Goal: Information Seeking & Learning: Find specific fact

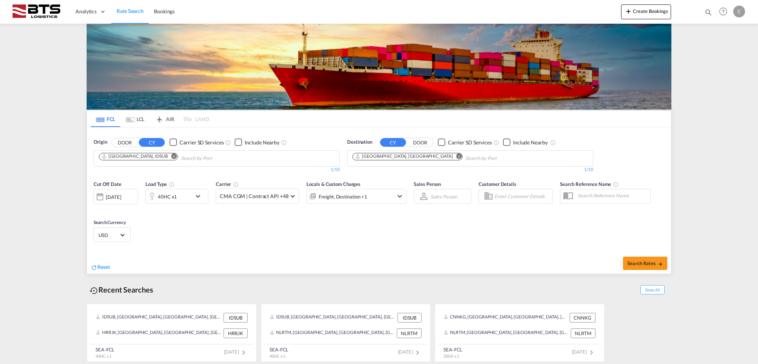
click at [181, 156] on input "Chips input." at bounding box center [216, 158] width 70 height 12
type input "[GEOGRAPHIC_DATA]"
click at [168, 175] on div "Shanghai [GEOGRAPHIC_DATA] CNSHA" at bounding box center [156, 175] width 141 height 22
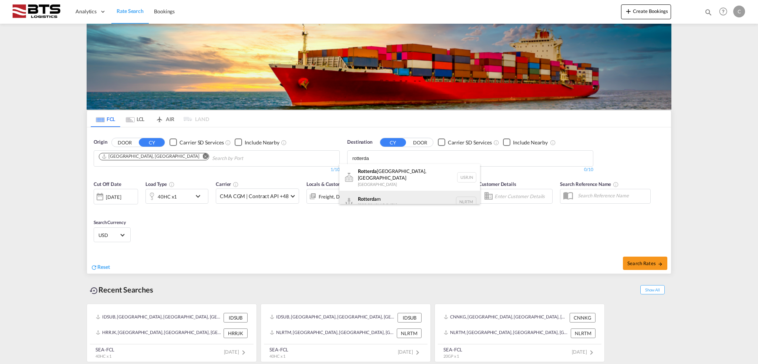
type input "rotterda"
click at [379, 194] on div "Rotterda m [GEOGRAPHIC_DATA] NLRTM" at bounding box center [409, 202] width 141 height 22
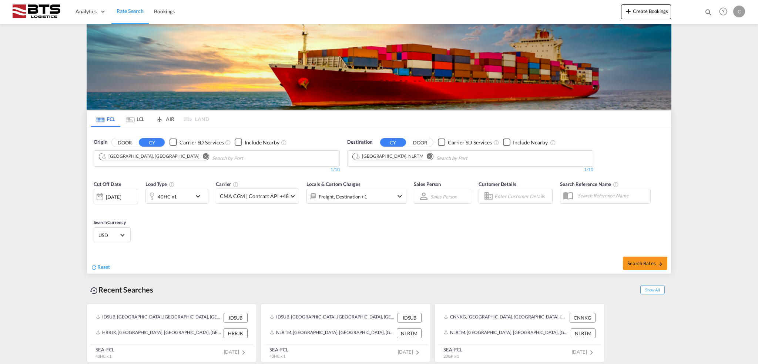
click at [121, 194] on div "[DATE]" at bounding box center [113, 197] width 15 height 7
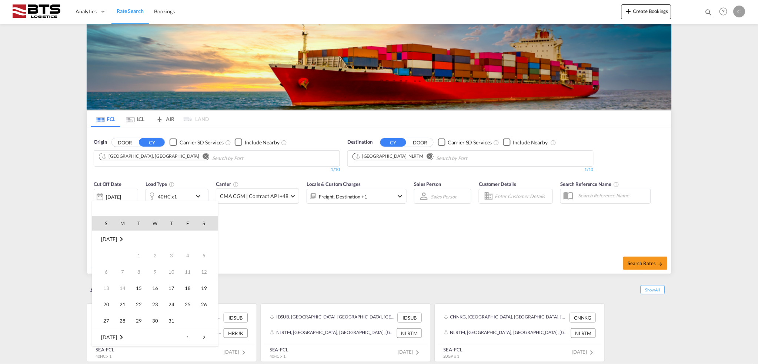
scroll to position [294, 0]
click at [170, 272] on span "16" at bounding box center [171, 271] width 15 height 15
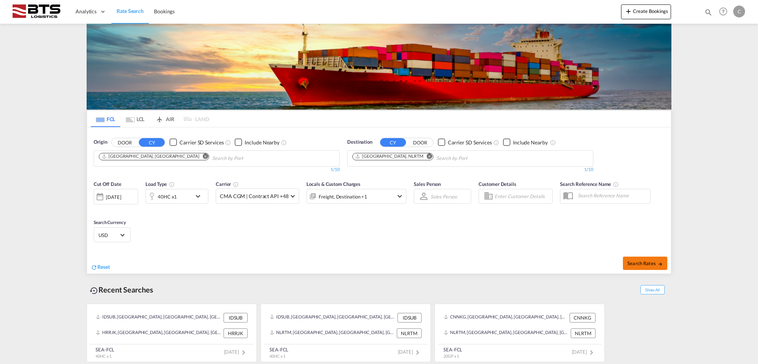
click at [648, 263] on span "Search Rates" at bounding box center [645, 263] width 36 height 6
type input "CNSHA to NLRTM / [DATE]"
